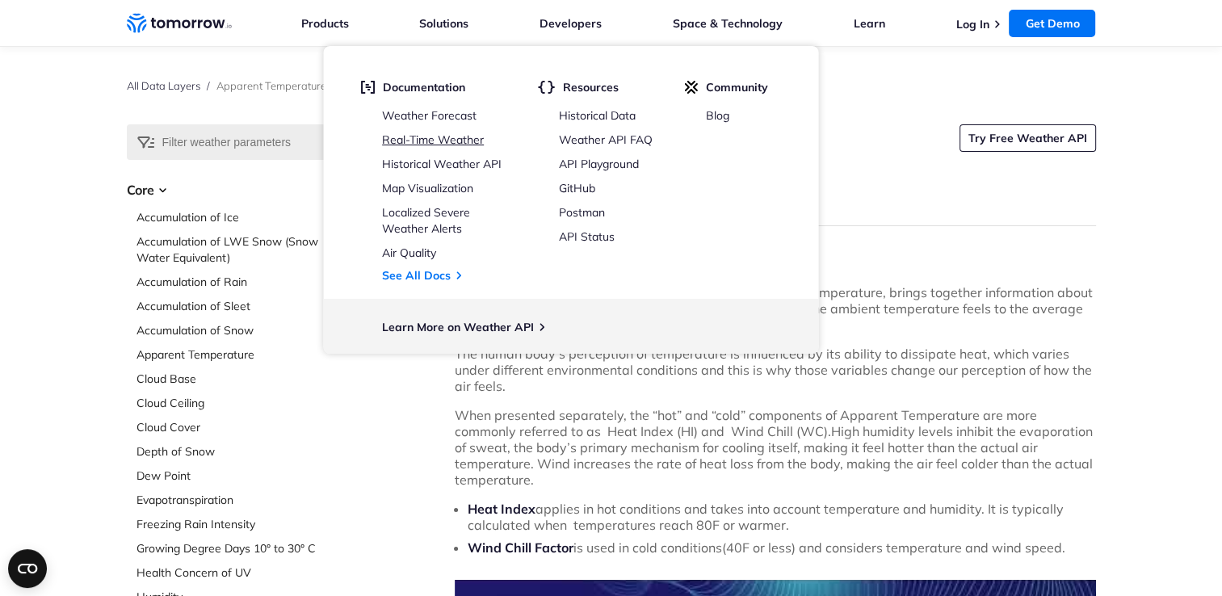
click at [427, 137] on link "Real-Time Weather" at bounding box center [433, 139] width 102 height 15
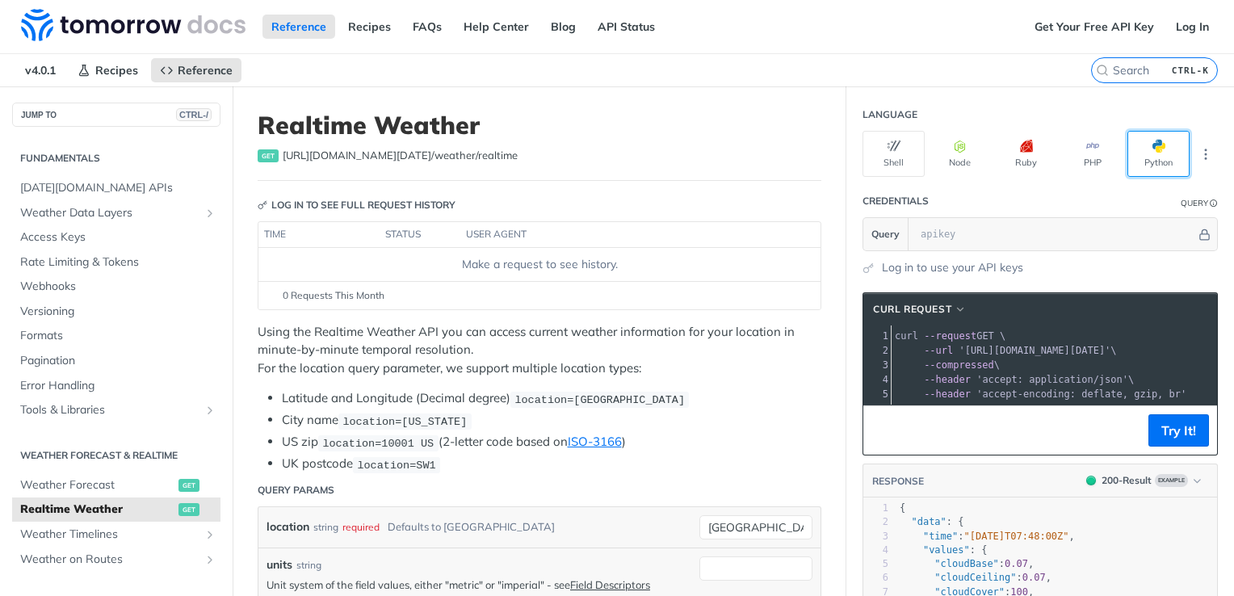
click at [1130, 163] on button "Python" at bounding box center [1159, 154] width 62 height 46
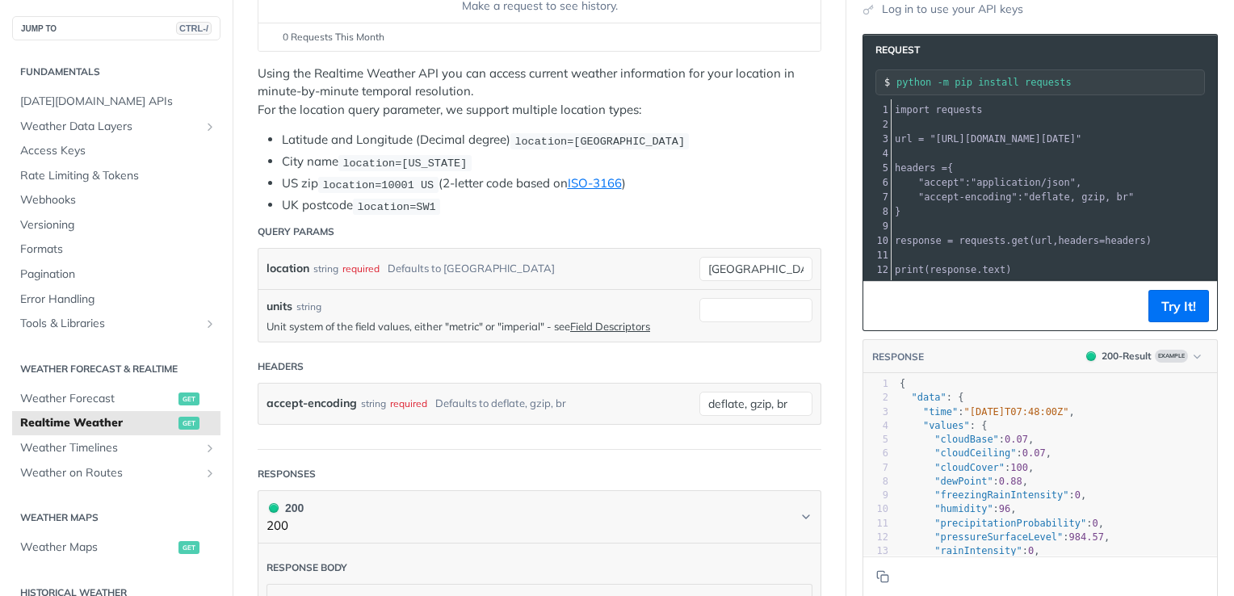
scroll to position [267, 0]
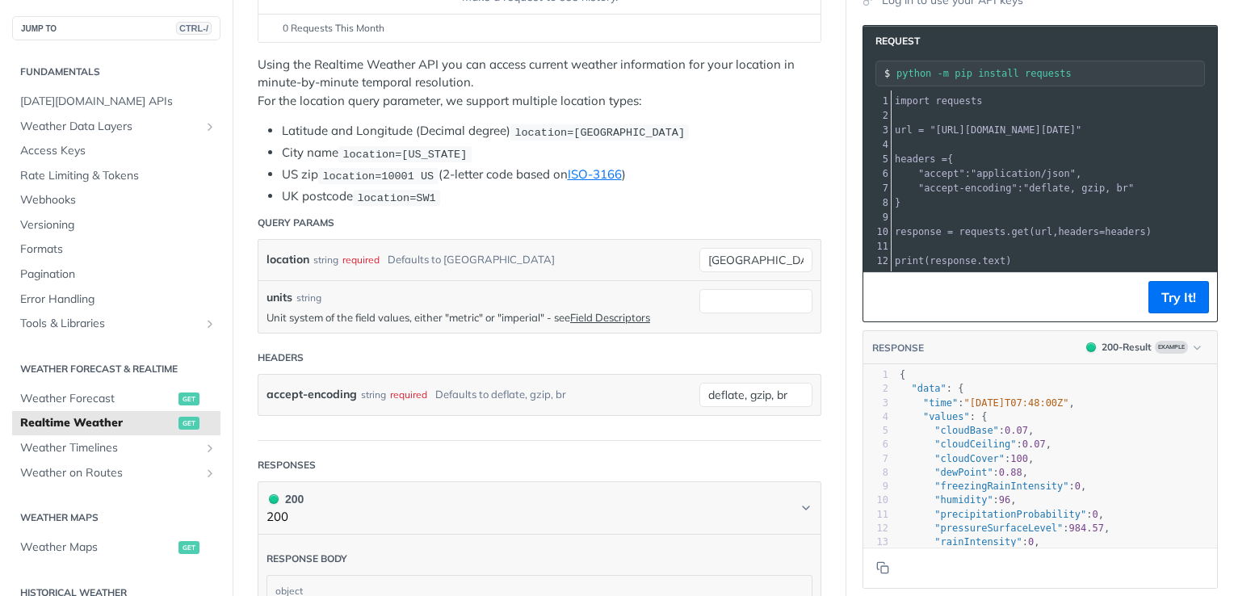
click at [953, 166] on pre ""accept" : "application/json" ," at bounding box center [1076, 173] width 368 height 15
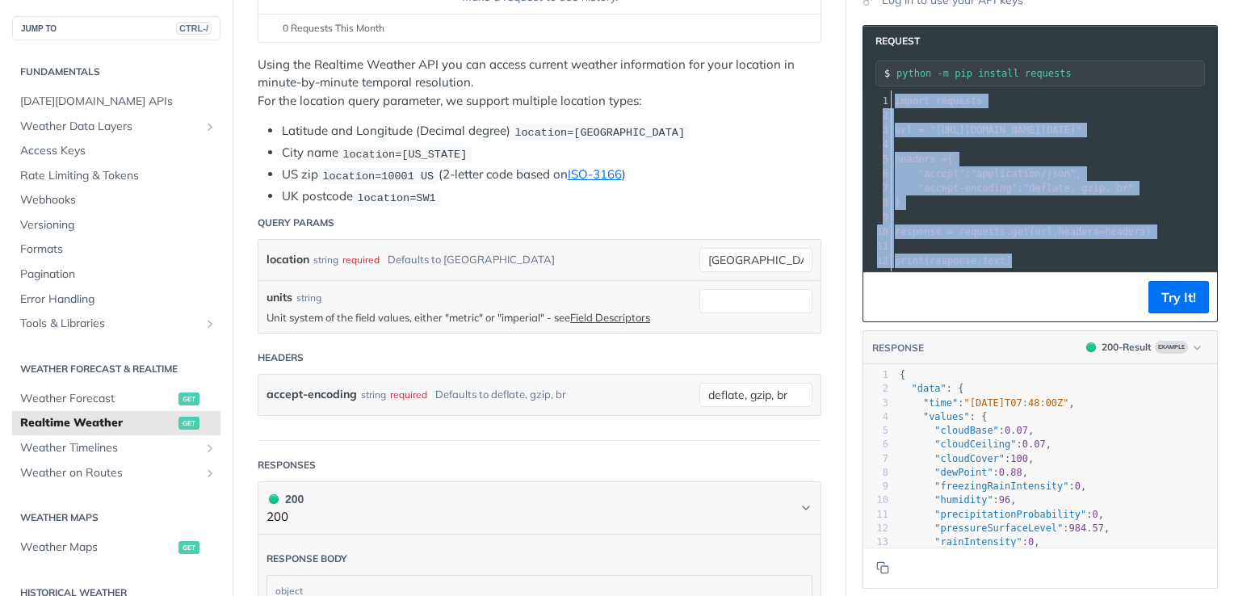
copy div "import requests 2 ​ 3 url = "[URL][DOMAIN_NAME][DATE]" 4 ​ 5 headers = { 6 "acc…"
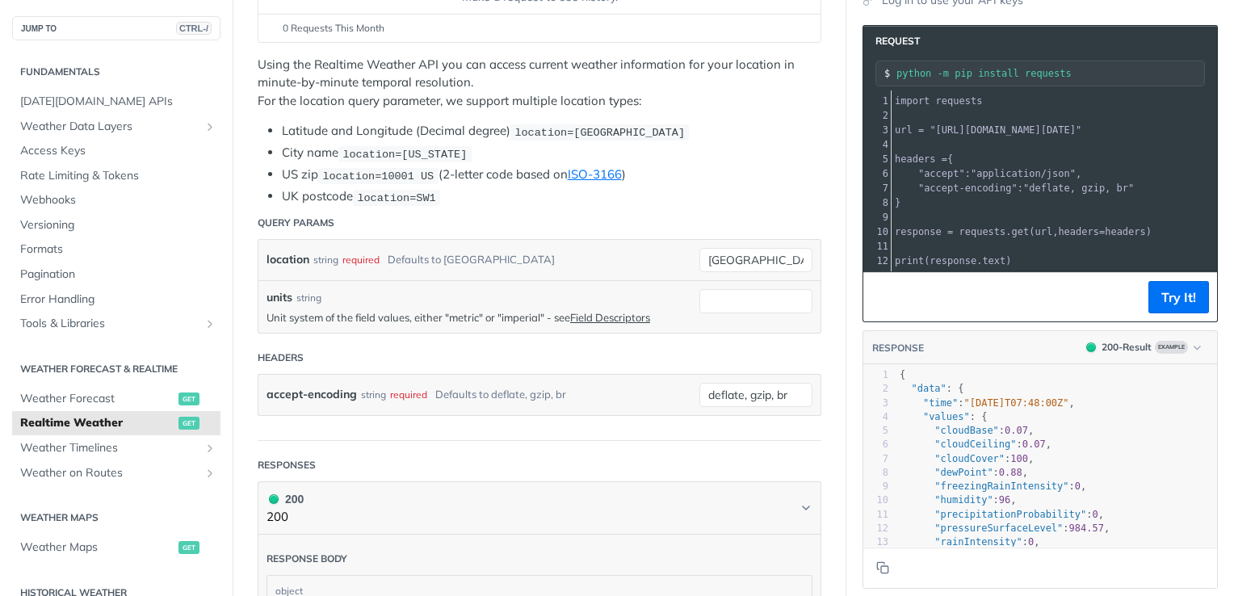
click at [953, 166] on pre ""accept" : "application/json" ," at bounding box center [1076, 173] width 368 height 15
click at [1157, 297] on button "Try It!" at bounding box center [1179, 297] width 61 height 32
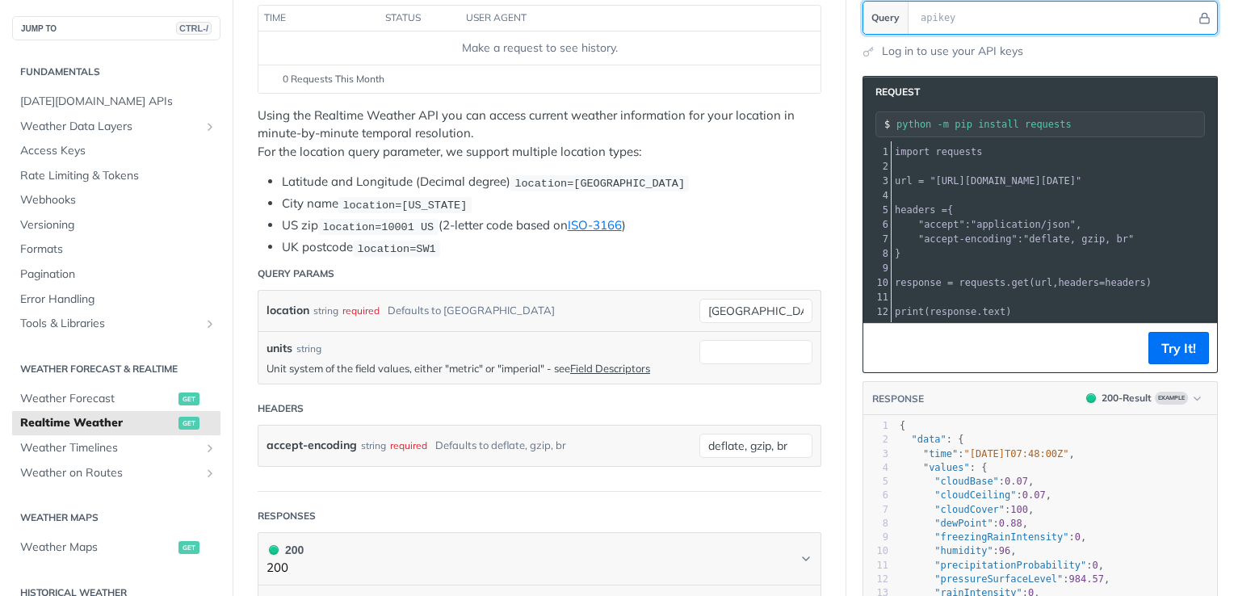
click at [1046, 26] on input "text" at bounding box center [1055, 18] width 284 height 32
type input "i don't"
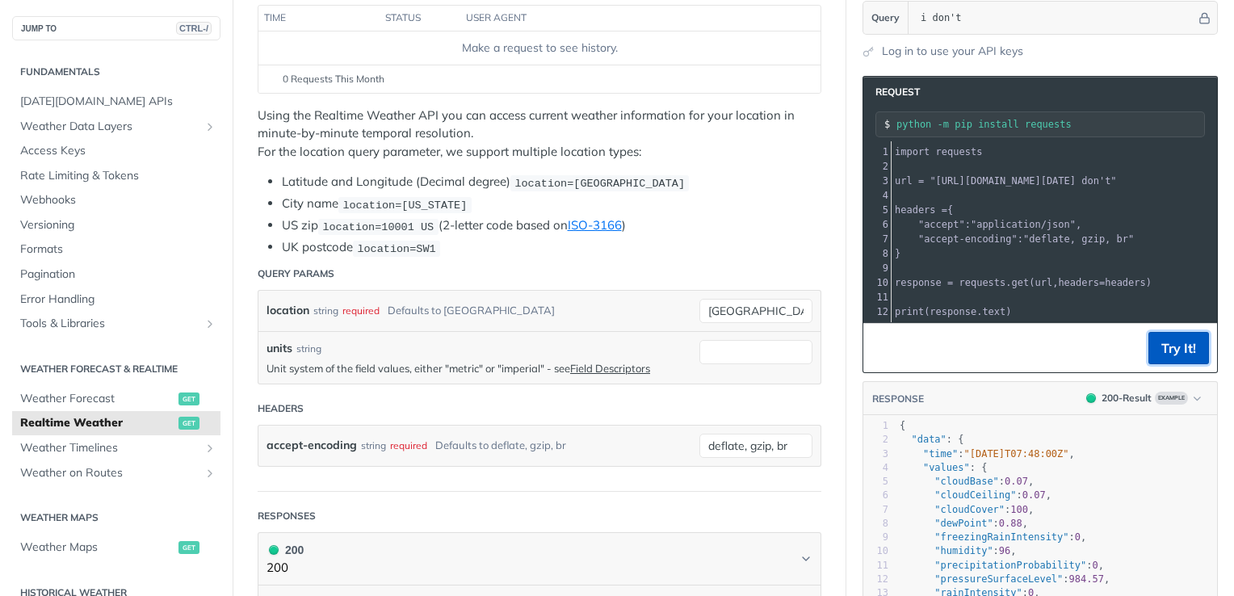
click at [1170, 342] on button "Try It!" at bounding box center [1179, 348] width 61 height 32
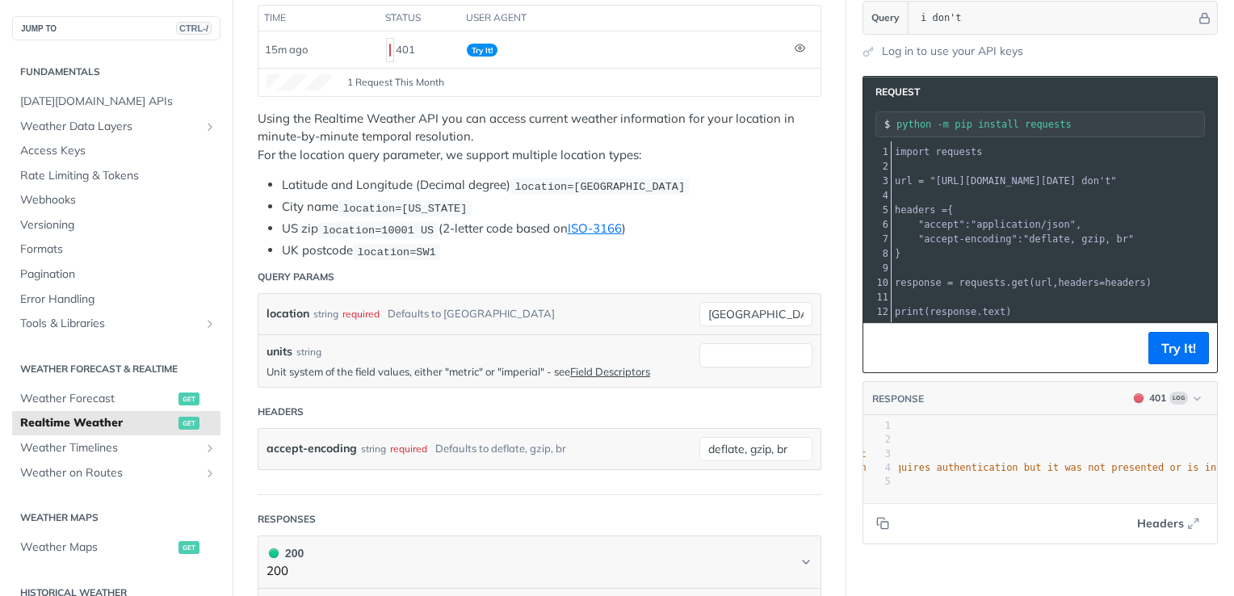
scroll to position [0, 158]
